Goal: Register for event/course: Sign up to attend an event or enroll in a course

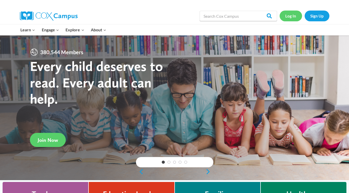
click at [291, 16] on link "Log In" at bounding box center [290, 16] width 22 height 11
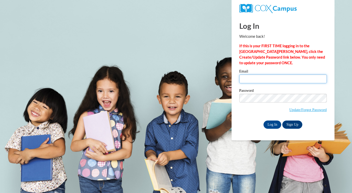
click at [260, 79] on input "Email" at bounding box center [284, 79] width 88 height 9
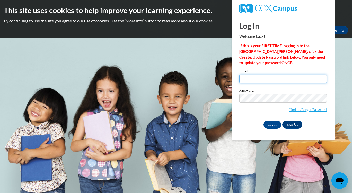
type input "Lee_oliver18@yahoo.com"
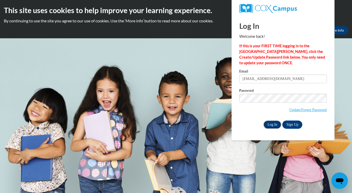
click at [275, 124] on input "Log In" at bounding box center [273, 125] width 18 height 8
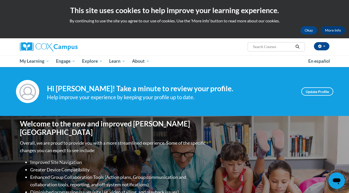
paste input "An Ecosystem Approach to Developing the Foundation for Reading in the Early Yea…"
type input "An Ecosystem Approach to Developing the Foundation for Reading in the Early Yea…"
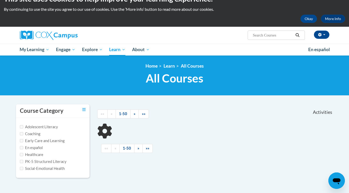
scroll to position [52, 0]
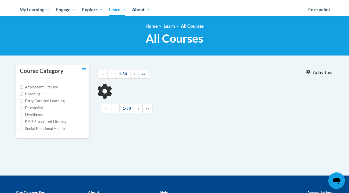
type input "An Ecosystem Approach to Developing the Foundation for Reading in the Early Yea…"
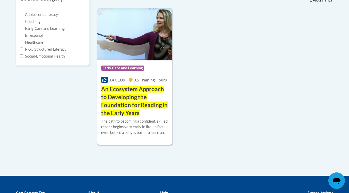
scroll to position [129, 0]
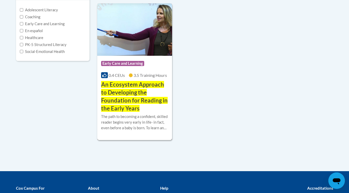
click at [131, 89] on h3 "An Ecosystem Approach to Developing the Foundation for Reading in the Early Yea…" at bounding box center [134, 97] width 67 height 32
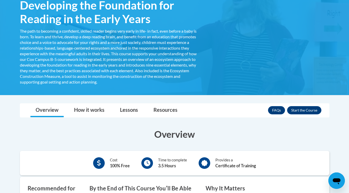
scroll to position [103, 0]
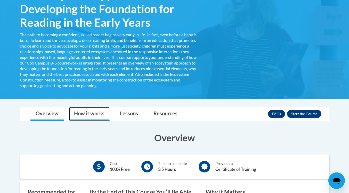
click at [81, 116] on link "How it works" at bounding box center [89, 114] width 41 height 14
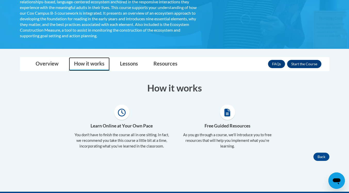
scroll to position [180, 0]
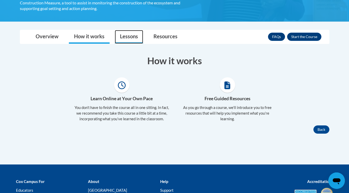
click at [129, 38] on link "Lessons" at bounding box center [129, 37] width 28 height 14
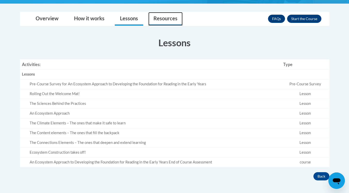
click at [169, 24] on link "Resources" at bounding box center [165, 19] width 34 height 14
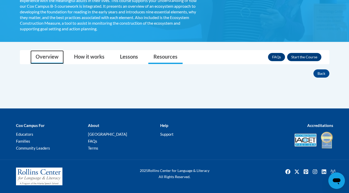
click at [40, 56] on link "Overview" at bounding box center [46, 57] width 33 height 14
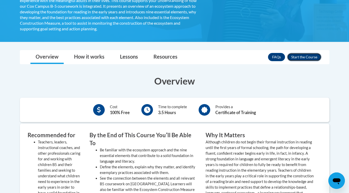
click at [303, 58] on button "Enroll" at bounding box center [304, 57] width 34 height 8
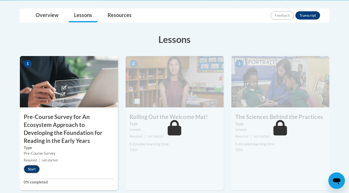
click at [34, 169] on button "Start" at bounding box center [32, 169] width 16 height 8
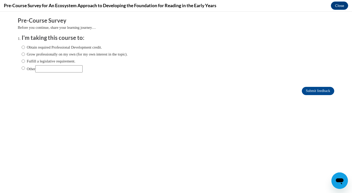
click at [58, 46] on label "Obtain required Professional Development credit." at bounding box center [62, 48] width 80 height 6
click at [25, 46] on input "Obtain required Professional Development credit." at bounding box center [23, 48] width 3 height 6
radio input "true"
click at [307, 91] on input "Submit feedback" at bounding box center [318, 91] width 32 height 8
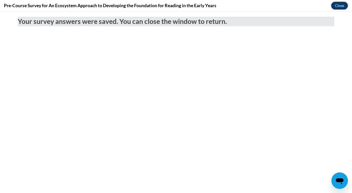
click at [334, 8] on button "Close" at bounding box center [339, 6] width 17 height 8
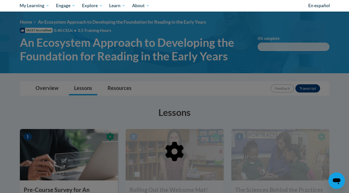
scroll to position [26, 0]
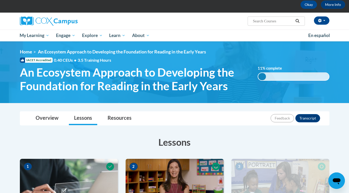
paste input "Monitoring Children’s Progress in Language & Literacy in the Early Years"
type input "Monitoring Children’s Progress in Language & Literacy in the Early Years"
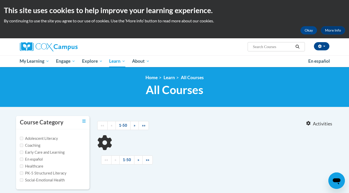
type input "Monitoring Children’s Progress in Language"
click at [290, 47] on input "Monitoring Children’s Progress in Language" at bounding box center [272, 47] width 41 height 6
drag, startPoint x: 287, startPoint y: 47, endPoint x: 310, endPoint y: 47, distance: 22.9
click at [311, 47] on div "David Oliver Sr (America/New_York UTC-04:00) My Profile Inbox My Transcripts Lo…" at bounding box center [227, 44] width 211 height 13
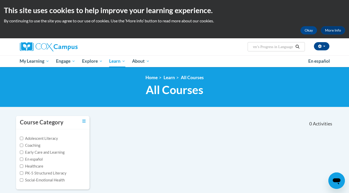
click at [293, 46] on input "Monitoring Children’s Progress in Language" at bounding box center [272, 47] width 41 height 6
click at [293, 46] on button "Search" at bounding box center [297, 47] width 8 height 6
click at [291, 47] on input "Search..." at bounding box center [272, 47] width 41 height 6
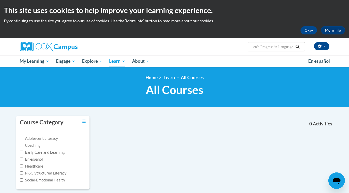
drag, startPoint x: 288, startPoint y: 47, endPoint x: 307, endPoint y: 48, distance: 18.6
click at [307, 48] on div "[PERSON_NAME] ([GEOGRAPHIC_DATA]/New_York UTC-04:00) My Profile Inbox My Transc…" at bounding box center [227, 44] width 211 height 13
click at [276, 46] on input "Monitoring Children’s Progress in Language" at bounding box center [272, 47] width 41 height 6
drag, startPoint x: 275, startPoint y: 47, endPoint x: 300, endPoint y: 49, distance: 24.8
click at [300, 49] on span "Search Search... Monitoring Children’s Progress in Language" at bounding box center [275, 46] width 57 height 9
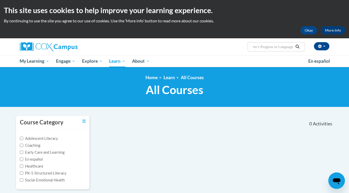
type input "Monitoring Children’s Progress"
drag, startPoint x: 287, startPoint y: 47, endPoint x: 333, endPoint y: 54, distance: 46.6
click at [334, 53] on div "[PERSON_NAME] ([GEOGRAPHIC_DATA]/New_York UTC-04:00) My Profile Inbox My Transc…" at bounding box center [174, 46] width 325 height 17
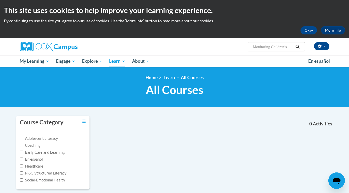
scroll to position [0, 0]
type input "Monitoring Children"
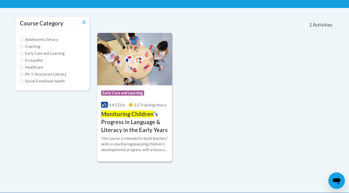
scroll to position [103, 0]
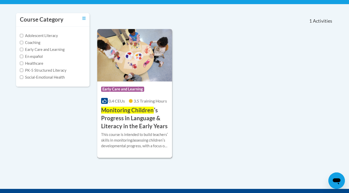
click at [152, 123] on h3 "Monitoring Children ʹs Progress in Language & Literacy in the Early Years" at bounding box center [134, 119] width 67 height 24
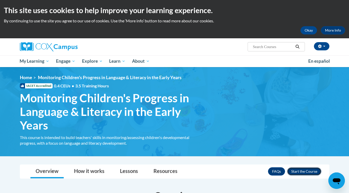
click at [300, 171] on button "Enroll" at bounding box center [304, 172] width 34 height 8
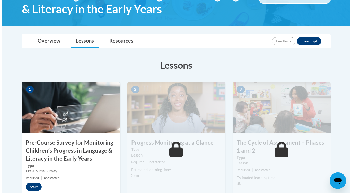
scroll to position [206, 0]
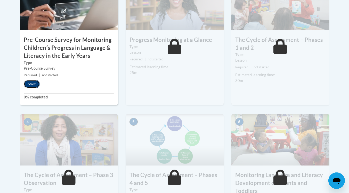
click at [28, 84] on button "Start" at bounding box center [32, 84] width 16 height 8
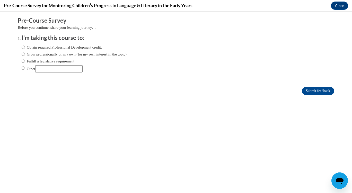
scroll to position [0, 0]
click at [59, 46] on label "Obtain required Professional Development credit." at bounding box center [62, 48] width 80 height 6
click at [25, 46] on input "Obtain required Professional Development credit." at bounding box center [23, 48] width 3 height 6
radio input "true"
click at [310, 90] on input "Submit feedback" at bounding box center [318, 91] width 32 height 8
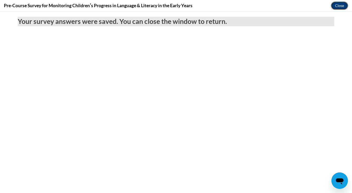
click at [335, 6] on button "Close" at bounding box center [339, 6] width 17 height 8
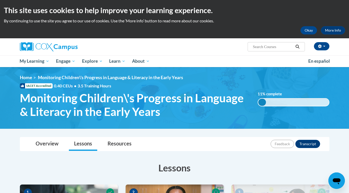
click at [281, 48] on input "Search..." at bounding box center [272, 47] width 41 height 6
type input "w"
type input "e"
paste input "Emergent Literacy"
type input "Emergent Literacy"
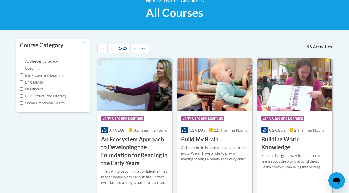
scroll to position [103, 0]
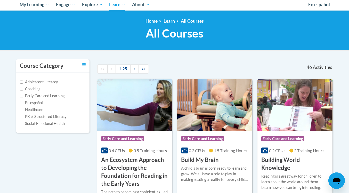
scroll to position [26, 0]
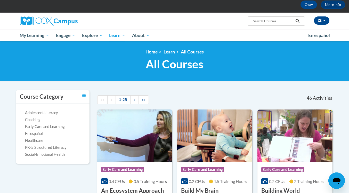
click at [272, 19] on input "Search..." at bounding box center [272, 21] width 41 height 6
type input "transforming story time"
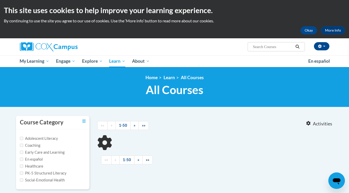
type input "transforming story time"
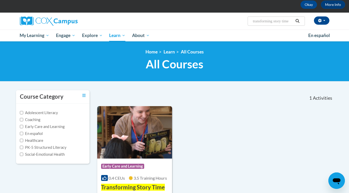
scroll to position [52, 0]
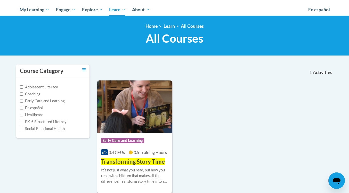
click at [155, 163] on span "Transforming Story Time" at bounding box center [133, 161] width 64 height 7
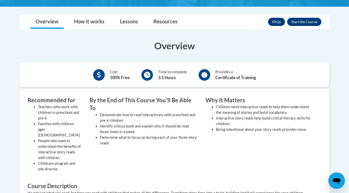
scroll to position [129, 0]
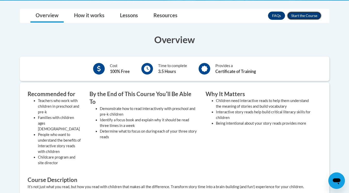
click at [301, 15] on button "Enroll" at bounding box center [304, 16] width 34 height 8
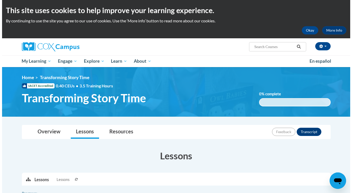
scroll to position [129, 0]
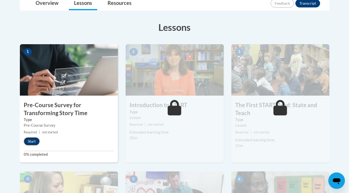
click at [37, 142] on button "Start" at bounding box center [32, 142] width 16 height 8
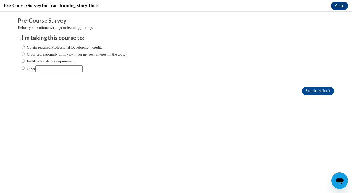
scroll to position [0, 0]
click at [76, 48] on label "Obtain required Professional Development credit." at bounding box center [62, 48] width 80 height 6
click at [25, 48] on input "Obtain required Professional Development credit." at bounding box center [23, 48] width 3 height 6
radio input "true"
click at [310, 93] on input "Submit feedback" at bounding box center [318, 91] width 32 height 8
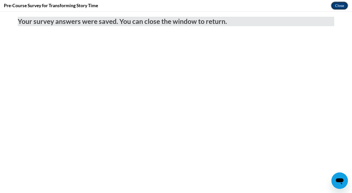
click at [338, 4] on button "Close" at bounding box center [339, 6] width 17 height 8
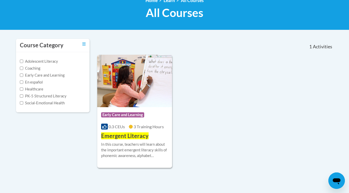
type input "Emergent Literacy"
click at [141, 138] on span "Emergent Literacy" at bounding box center [124, 136] width 47 height 7
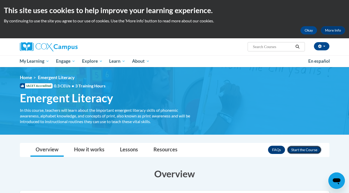
click at [310, 148] on button "Enroll" at bounding box center [304, 150] width 34 height 8
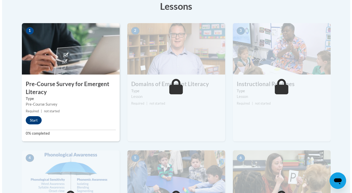
scroll to position [232, 0]
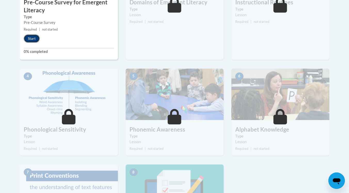
click at [29, 37] on button "Start" at bounding box center [32, 39] width 16 height 8
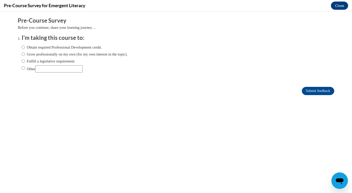
scroll to position [0, 0]
click at [53, 44] on div "Obtain required Professional Development credit. Grow professionally on my own …" at bounding box center [75, 58] width 106 height 33
click at [55, 46] on label "Obtain required Professional Development credit." at bounding box center [62, 48] width 80 height 6
click at [25, 46] on input "Obtain required Professional Development credit." at bounding box center [23, 48] width 3 height 6
radio input "true"
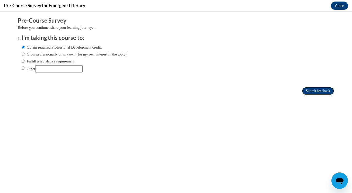
click at [309, 92] on input "Submit feedback" at bounding box center [318, 91] width 32 height 8
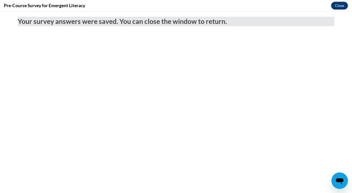
click at [339, 5] on button "Close" at bounding box center [339, 6] width 17 height 8
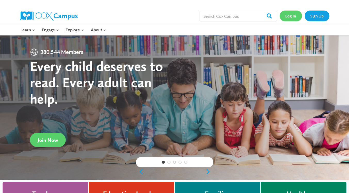
click at [288, 14] on link "Log In" at bounding box center [290, 16] width 22 height 11
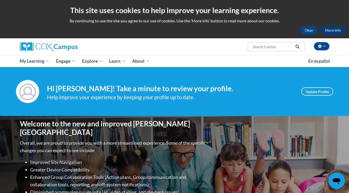
paste input "Early Literacy"
type input "Early Literacy"
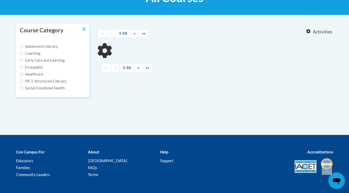
type input "Early Literacy"
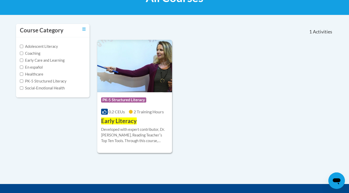
scroll to position [118, 0]
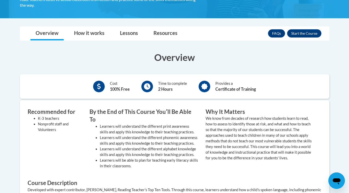
scroll to position [129, 0]
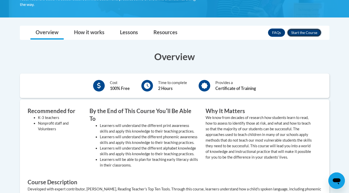
click at [303, 33] on button "Enroll" at bounding box center [304, 33] width 34 height 8
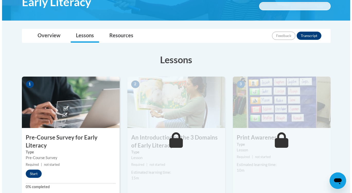
scroll to position [103, 0]
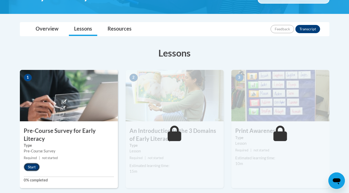
click at [35, 166] on button "Start" at bounding box center [32, 167] width 16 height 8
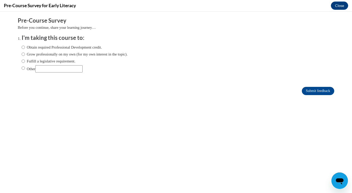
scroll to position [0, 0]
click at [65, 44] on div "Obtain required Professional Development credit. Grow professionally on my own …" at bounding box center [75, 58] width 106 height 33
click at [65, 46] on label "Obtain required Professional Development credit." at bounding box center [62, 48] width 80 height 6
click at [25, 46] on input "Obtain required Professional Development credit." at bounding box center [23, 48] width 3 height 6
radio input "true"
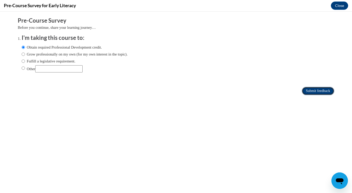
click at [306, 88] on input "Submit feedback" at bounding box center [318, 91] width 32 height 8
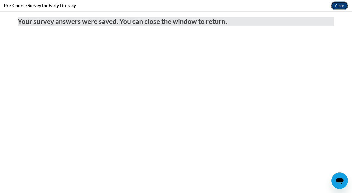
click at [339, 7] on button "Close" at bounding box center [339, 6] width 17 height 8
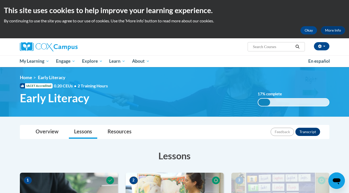
paste input "Read with Me: Part 2"
type input "Read with Me"
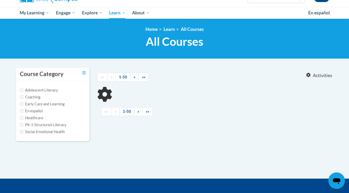
scroll to position [52, 0]
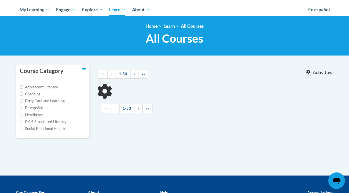
type input "Read with Me"
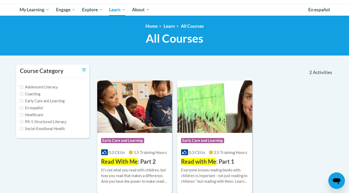
scroll to position [77, 0]
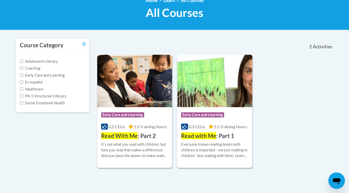
click at [230, 137] on h3 "Read with Me : Part 1" at bounding box center [207, 136] width 53 height 8
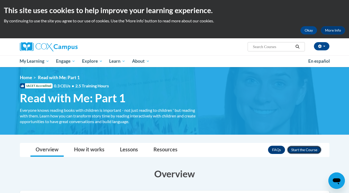
click at [300, 149] on button "Enroll" at bounding box center [304, 150] width 34 height 8
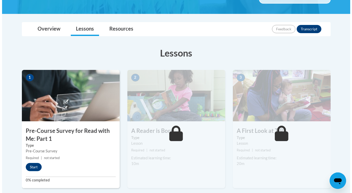
scroll to position [155, 0]
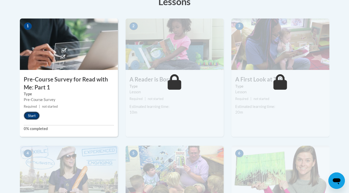
click at [33, 115] on button "Start" at bounding box center [32, 116] width 16 height 8
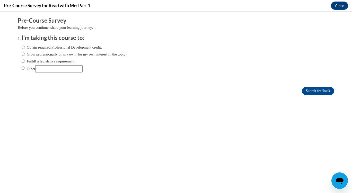
scroll to position [0, 0]
click at [83, 47] on label "Obtain required Professional Development credit." at bounding box center [62, 48] width 80 height 6
click at [25, 47] on input "Obtain required Professional Development credit." at bounding box center [23, 48] width 3 height 6
radio input "true"
click at [315, 93] on input "Submit feedback" at bounding box center [318, 91] width 32 height 8
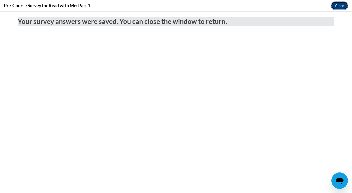
click at [342, 5] on button "Close" at bounding box center [339, 6] width 17 height 8
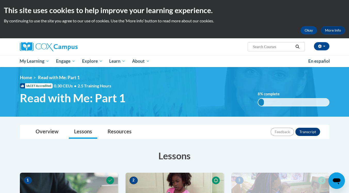
click at [263, 47] on input "Search..." at bounding box center [272, 47] width 41 height 6
drag, startPoint x: 263, startPoint y: 50, endPoint x: 265, endPoint y: 46, distance: 4.4
click at [265, 46] on input "Search..." at bounding box center [272, 47] width 41 height 6
paste input "Read with Me: Part 2"
type input "Read with Me: Part 2"
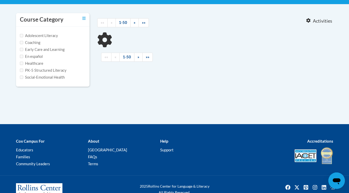
type input "Read with Me: Part 2"
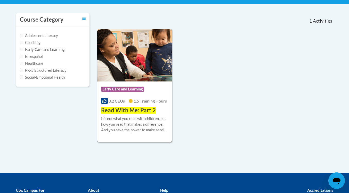
click at [143, 107] on span "Read With Me: Part 2" at bounding box center [128, 110] width 55 height 7
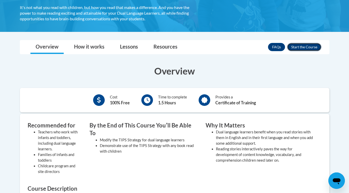
click at [302, 47] on button "Enroll" at bounding box center [304, 47] width 34 height 8
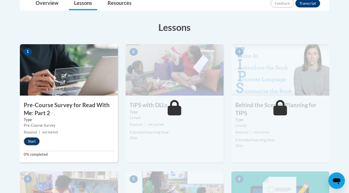
click at [31, 140] on button "Start" at bounding box center [32, 142] width 16 height 8
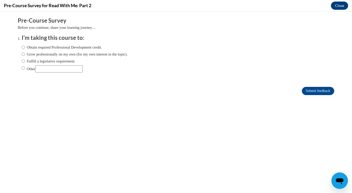
click at [65, 50] on label "Obtain required Professional Development credit." at bounding box center [62, 48] width 80 height 6
click at [25, 50] on input "Obtain required Professional Development credit." at bounding box center [23, 48] width 3 height 6
radio input "true"
click at [307, 91] on input "Submit feedback" at bounding box center [318, 91] width 32 height 8
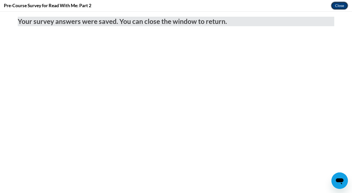
click at [341, 7] on button "Close" at bounding box center [339, 6] width 17 height 8
